Goal: Task Accomplishment & Management: Manage account settings

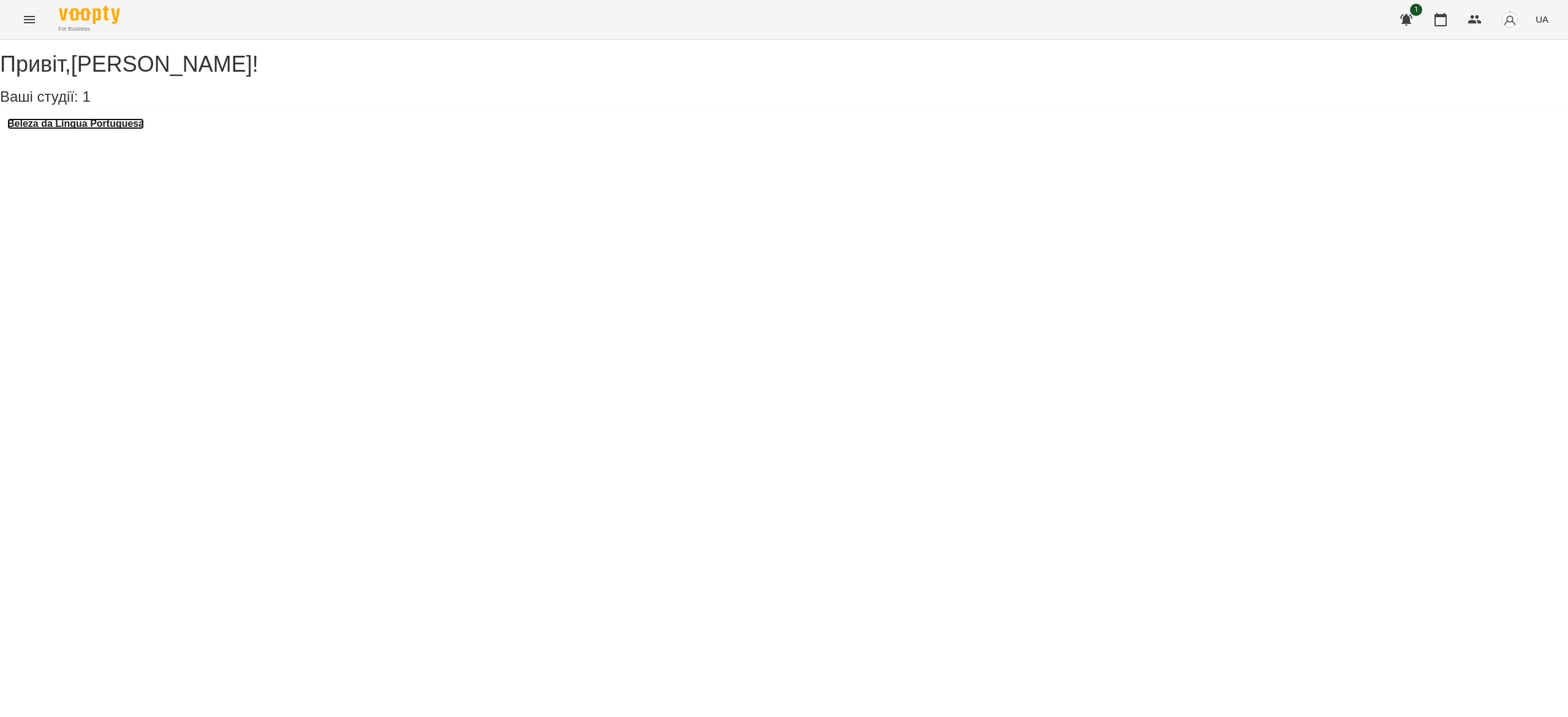
click at [141, 129] on h3 "Beleza da Língua Portuguesa" at bounding box center [76, 124] width 137 height 11
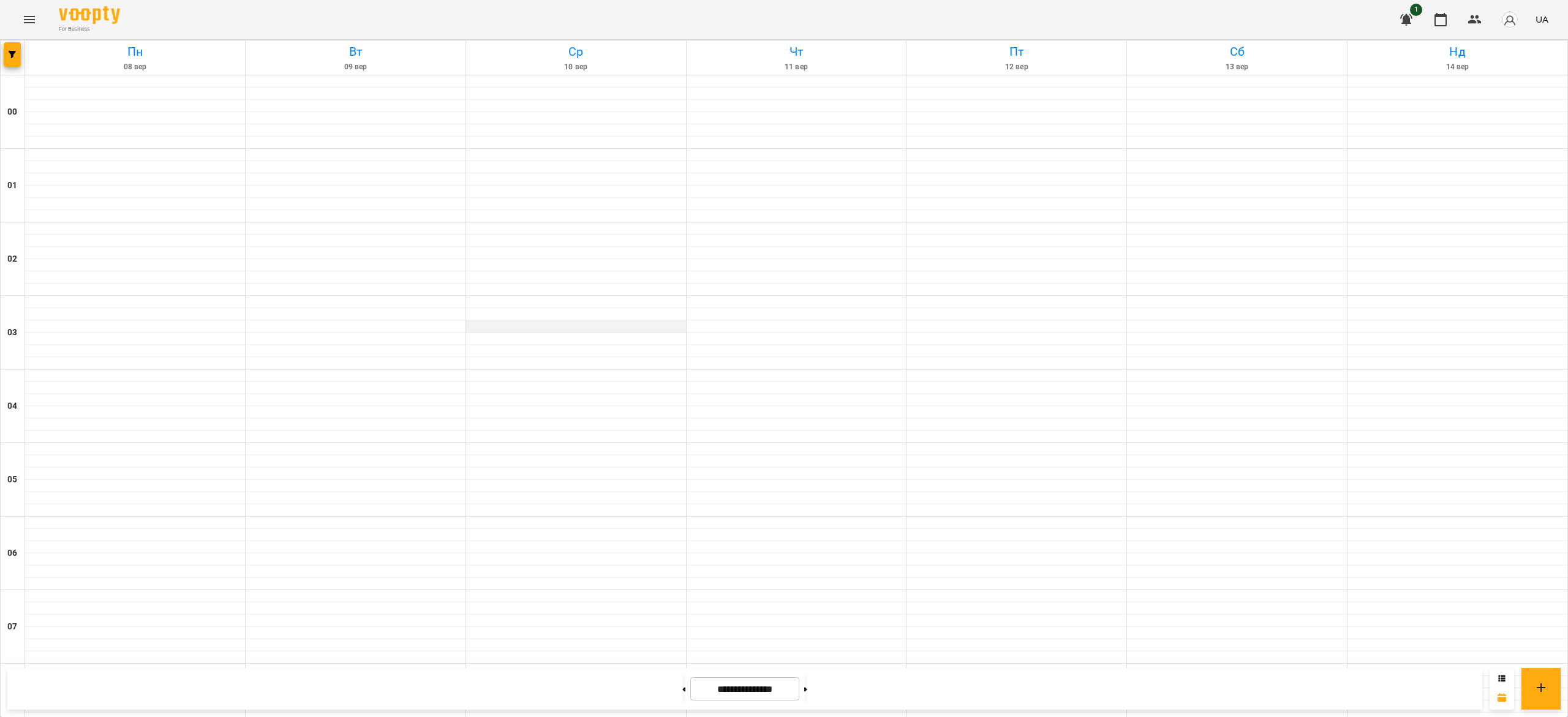
scroll to position [921, 0]
click at [682, 692] on button at bounding box center [683, 689] width 3 height 27
click at [807, 698] on button at bounding box center [806, 689] width 3 height 27
type input "**********"
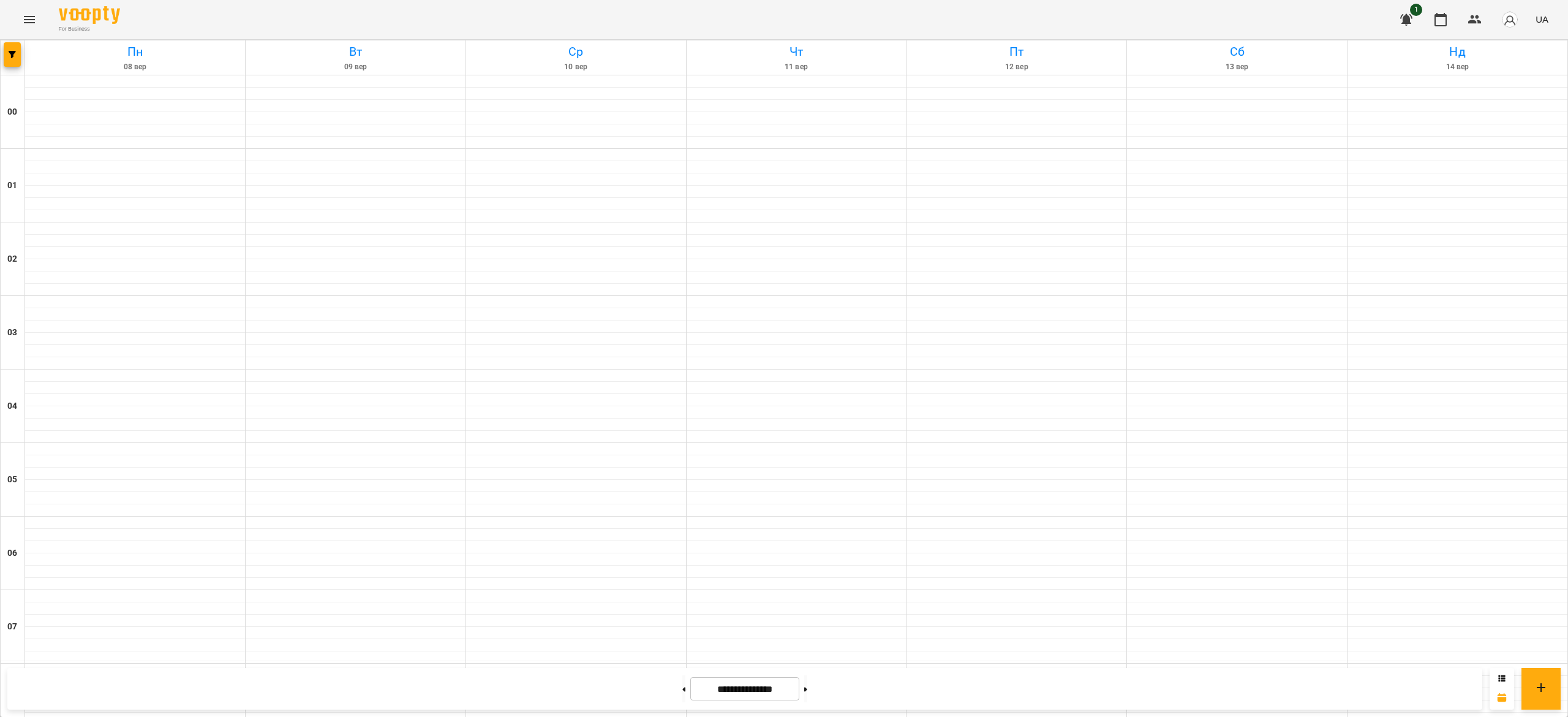
scroll to position [497, 0]
